Goal: Task Accomplishment & Management: Use online tool/utility

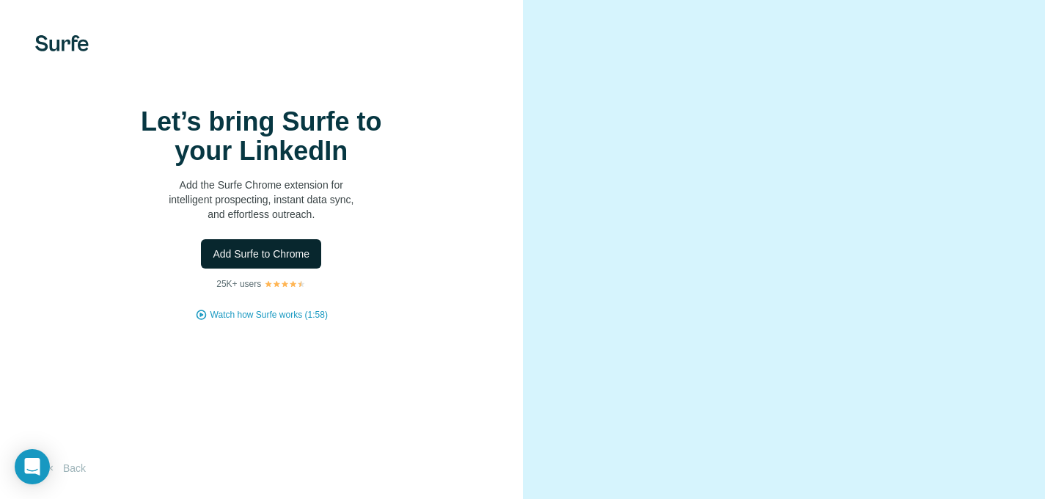
click at [300, 261] on span "Add Surfe to Chrome" at bounding box center [261, 253] width 97 height 15
click at [523, 200] on div at bounding box center [784, 249] width 523 height 499
